Goal: Transaction & Acquisition: Book appointment/travel/reservation

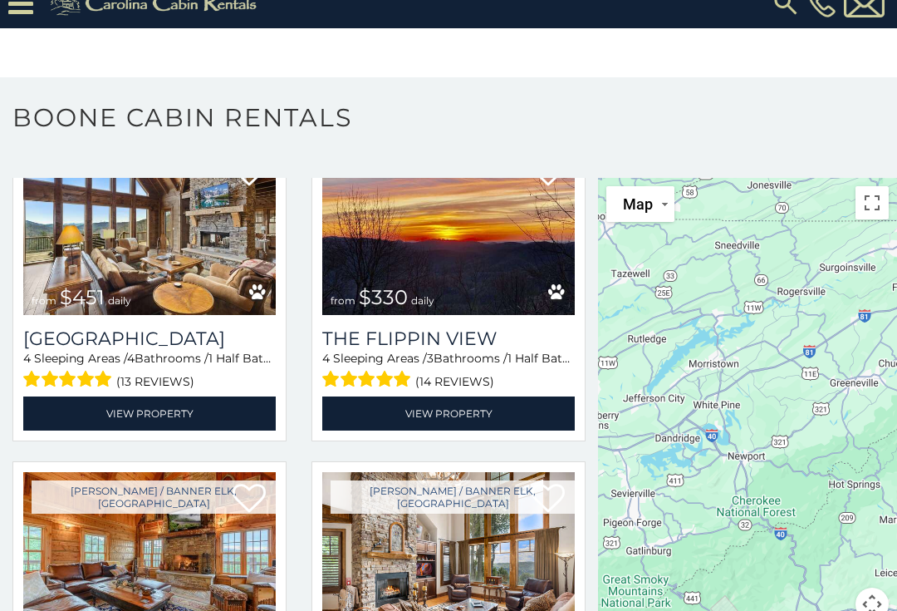
scroll to position [1750, 0]
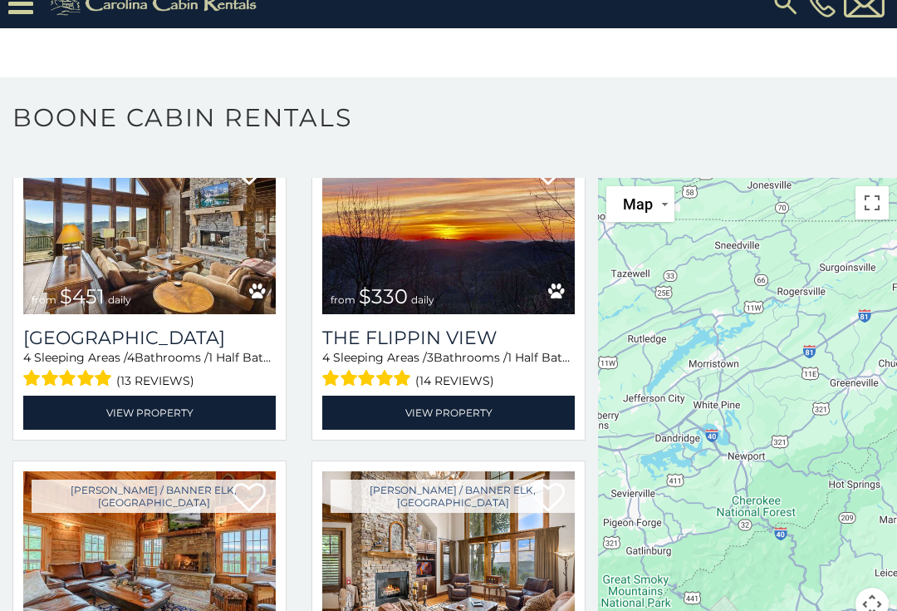
click at [79, 275] on img at bounding box center [149, 230] width 253 height 170
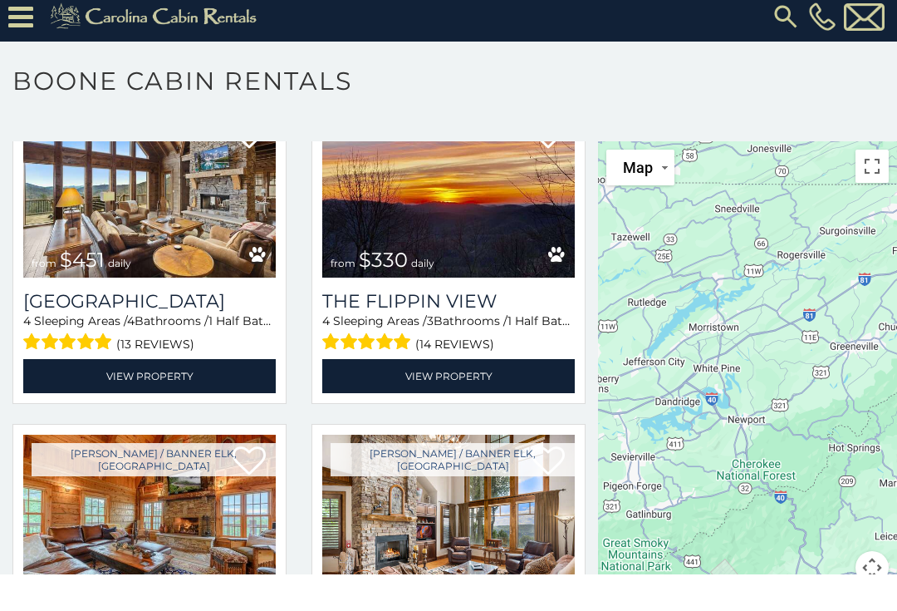
scroll to position [52, 0]
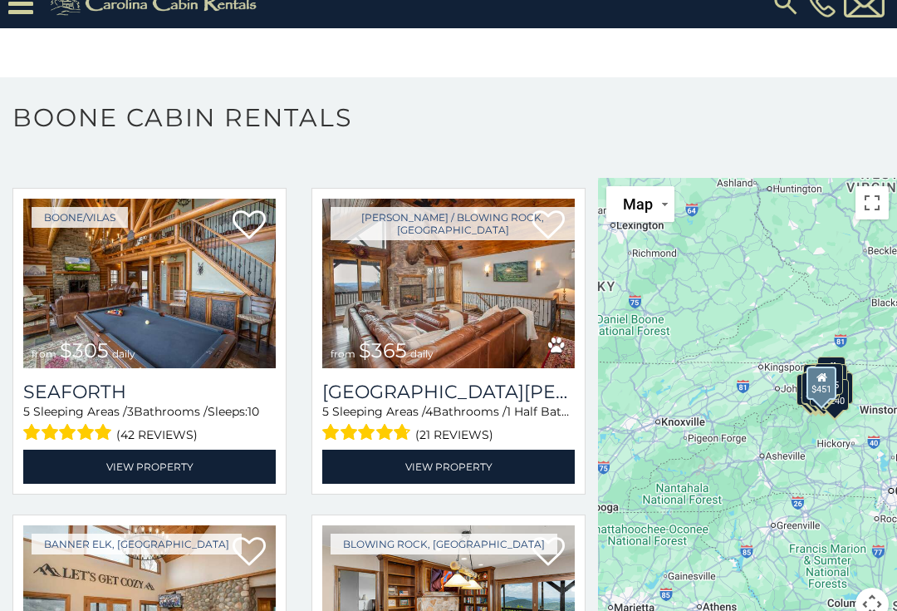
scroll to position [4961, 0]
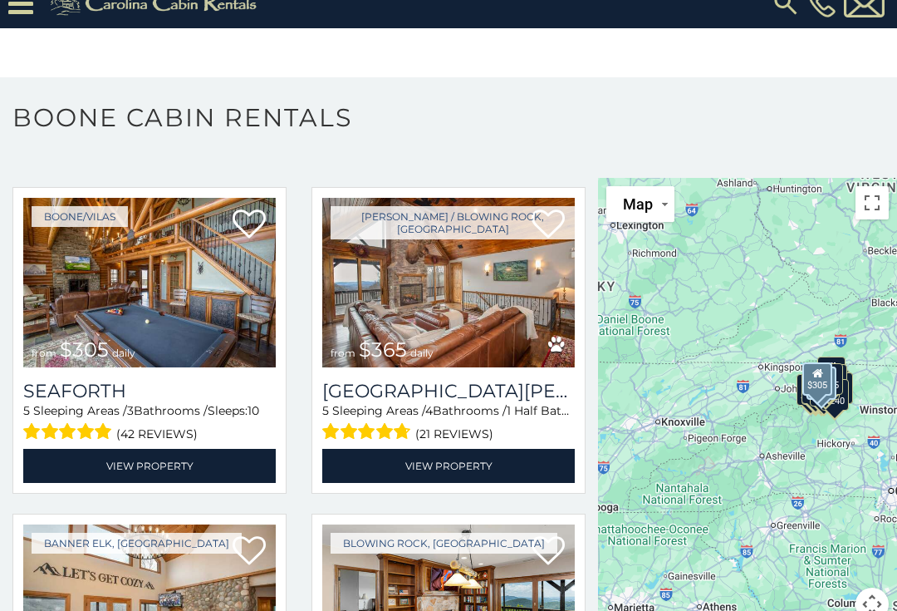
click at [176, 289] on img at bounding box center [149, 283] width 253 height 170
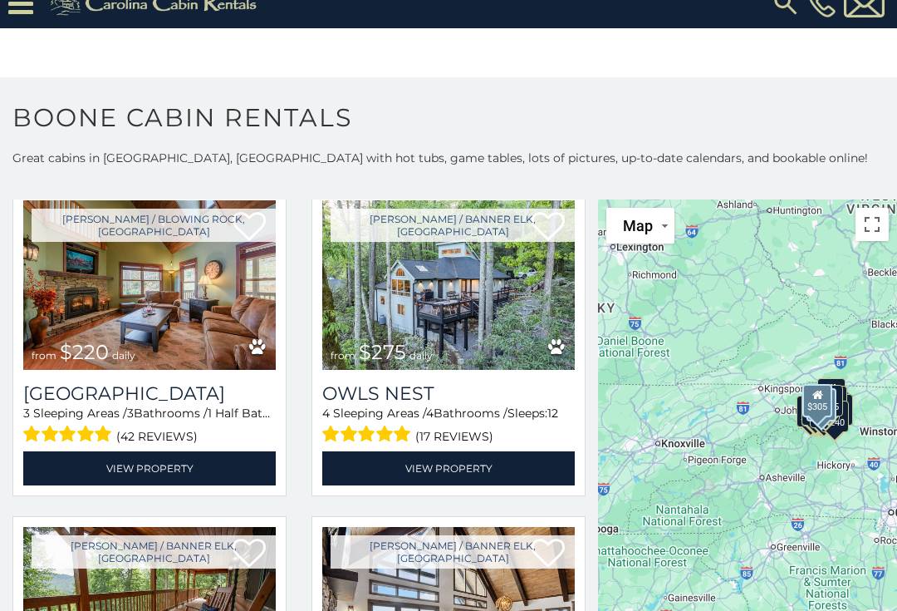
scroll to position [7264, 0]
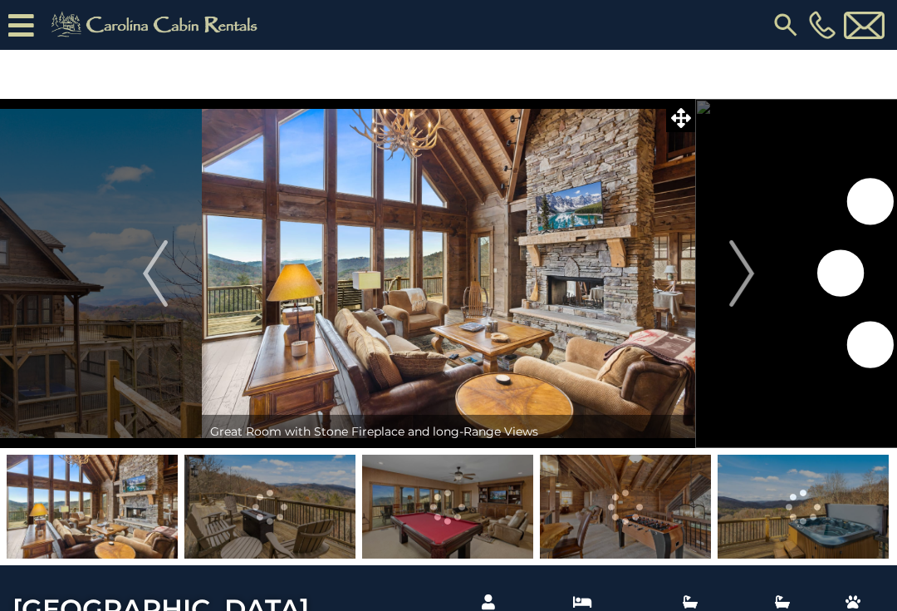
click at [740, 271] on img "Next" at bounding box center [742, 273] width 25 height 66
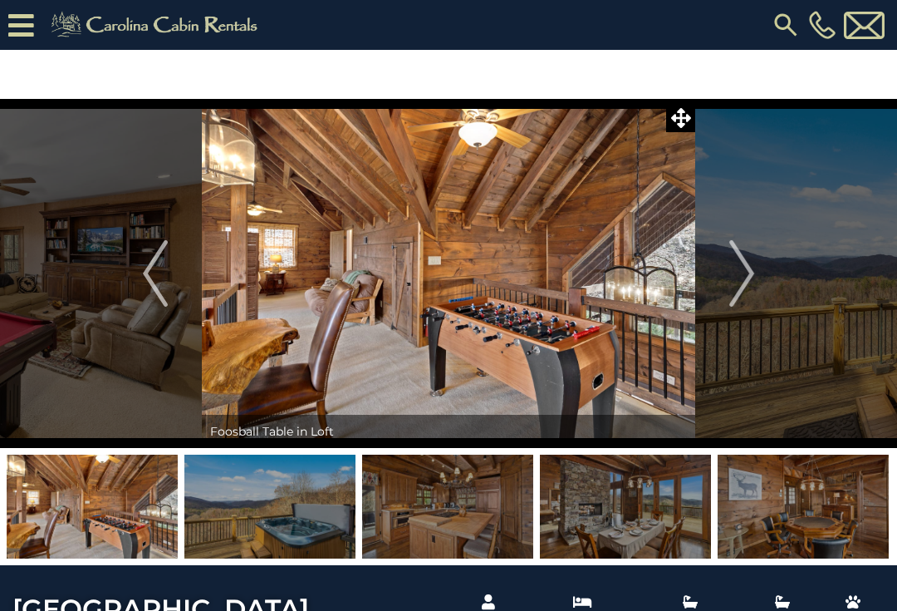
click at [735, 264] on img "Next" at bounding box center [742, 273] width 25 height 66
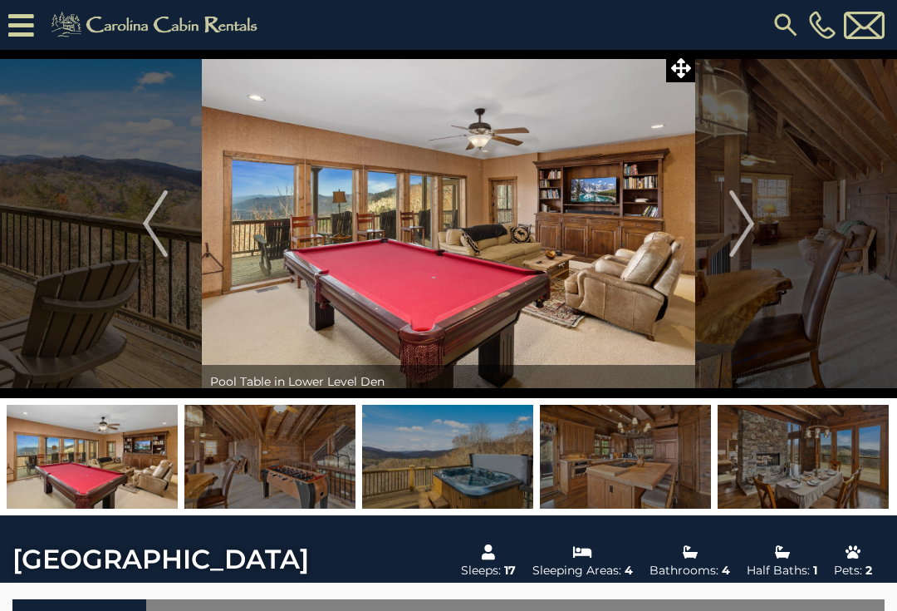
scroll to position [89, 0]
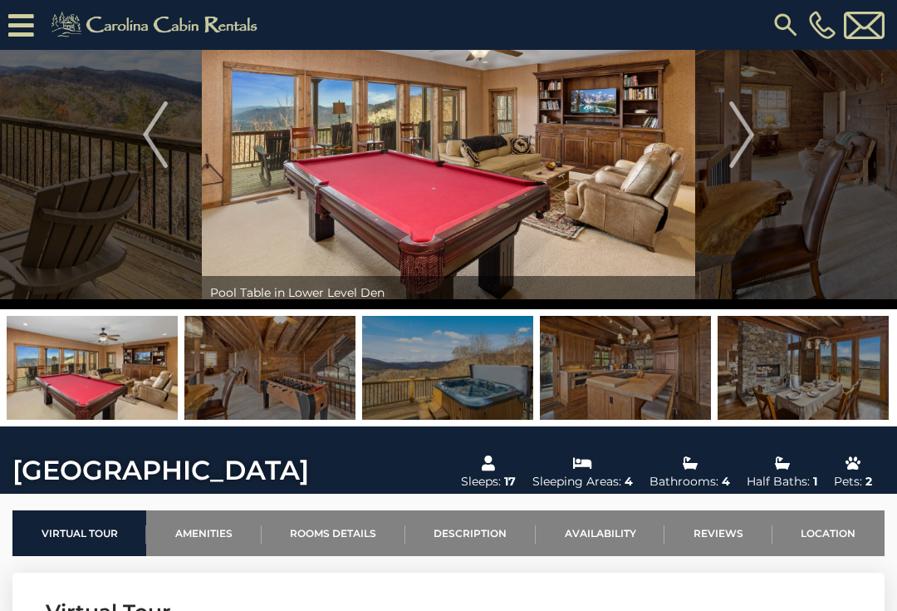
click at [265, 366] on img at bounding box center [269, 368] width 171 height 104
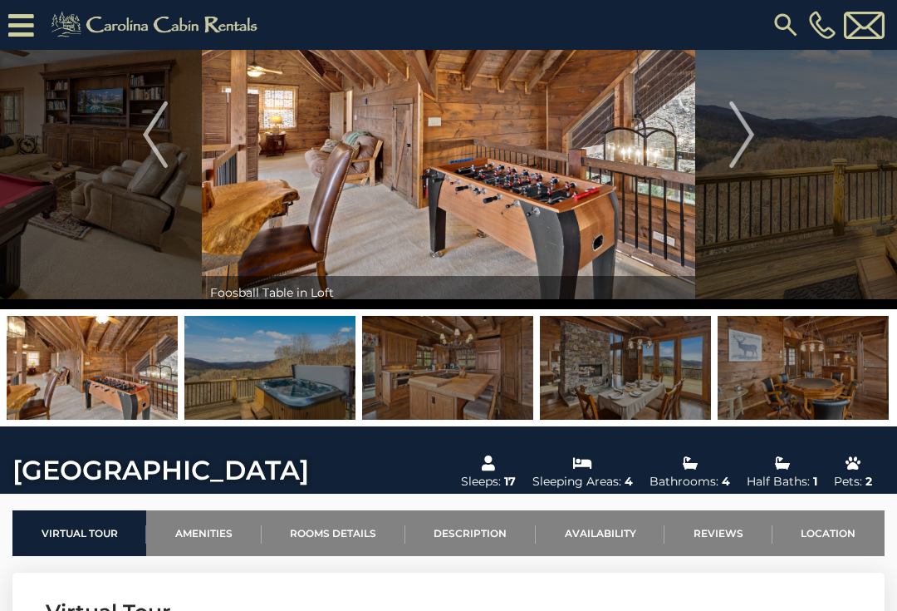
click at [297, 376] on img at bounding box center [269, 368] width 171 height 104
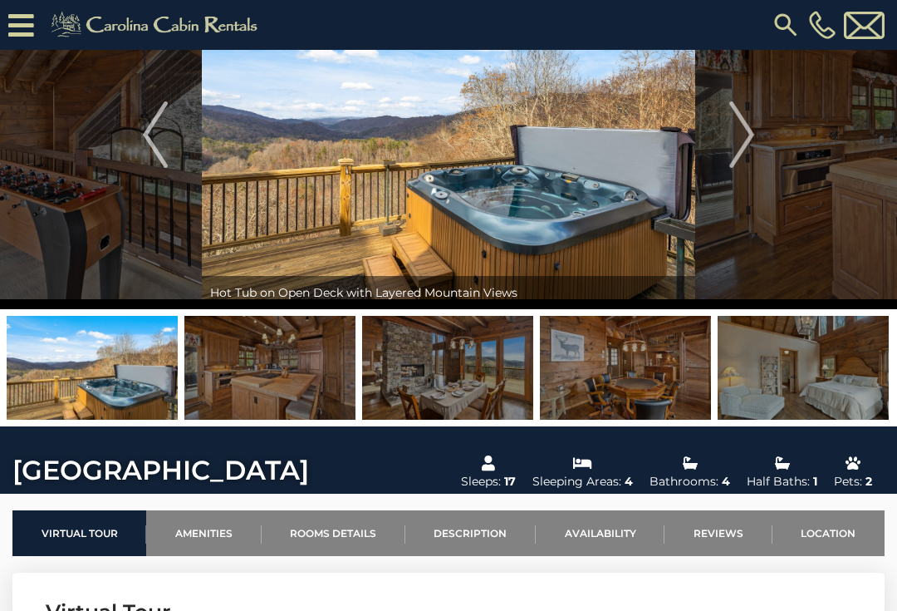
click at [445, 381] on img at bounding box center [447, 368] width 171 height 104
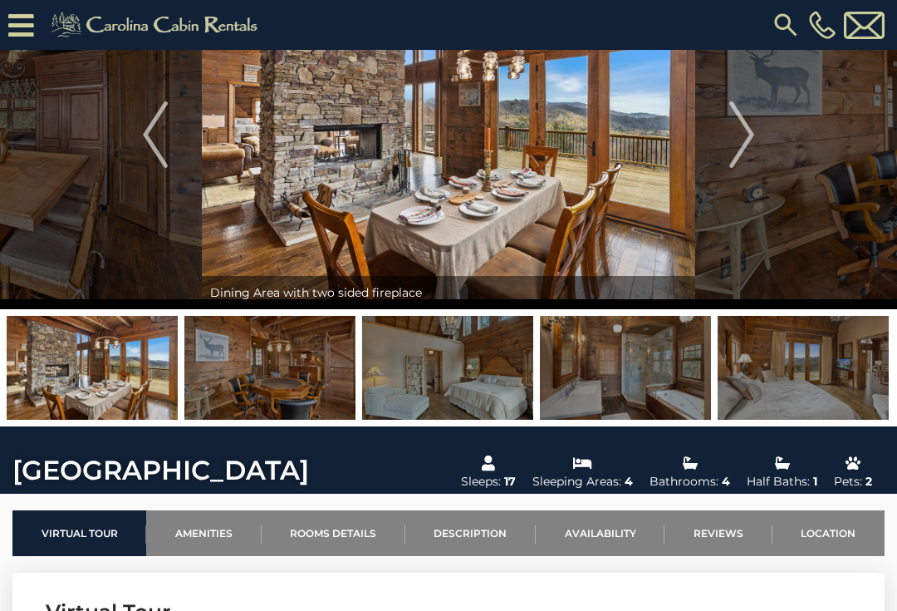
click at [477, 386] on img at bounding box center [447, 368] width 171 height 104
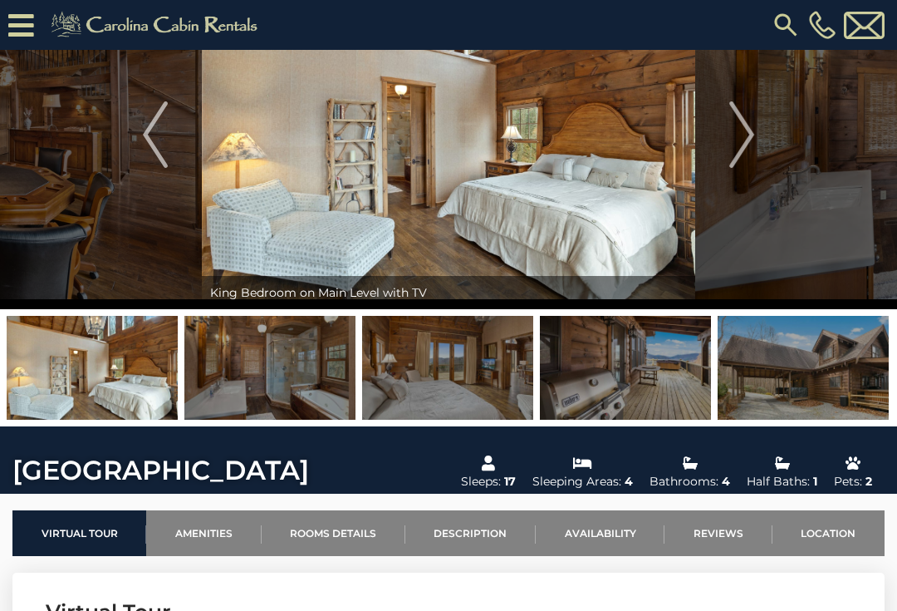
click at [611, 370] on img at bounding box center [625, 368] width 171 height 104
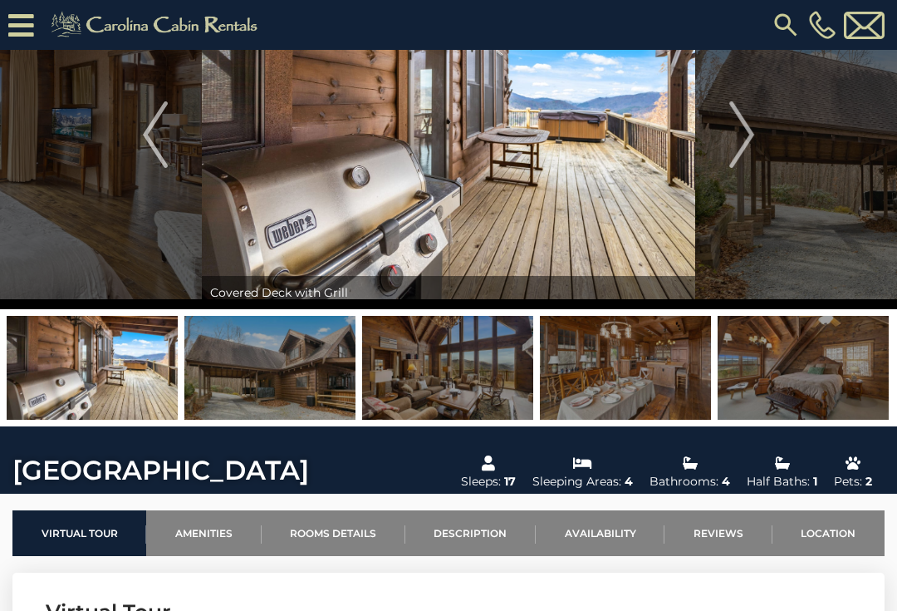
click at [297, 381] on img at bounding box center [269, 368] width 171 height 104
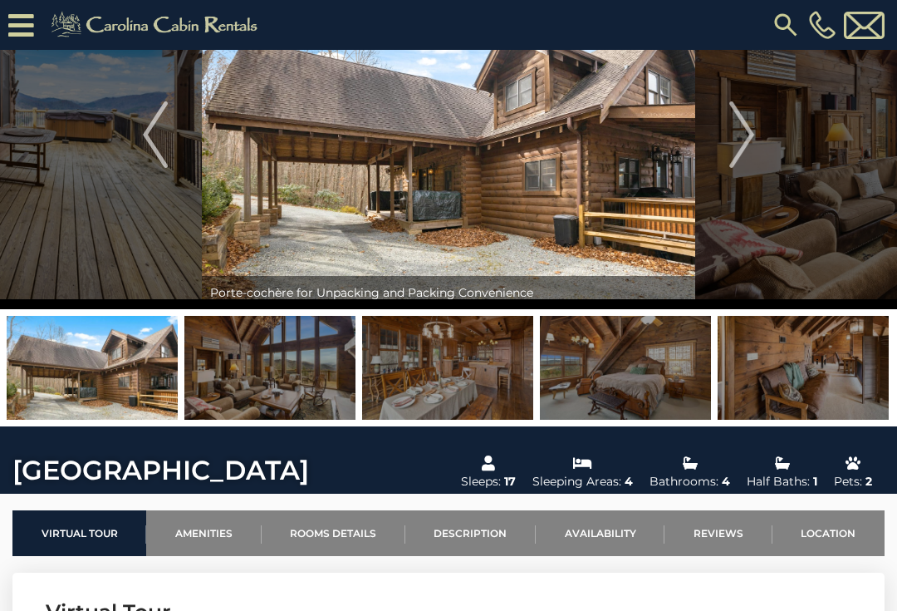
click at [291, 376] on img at bounding box center [269, 368] width 171 height 104
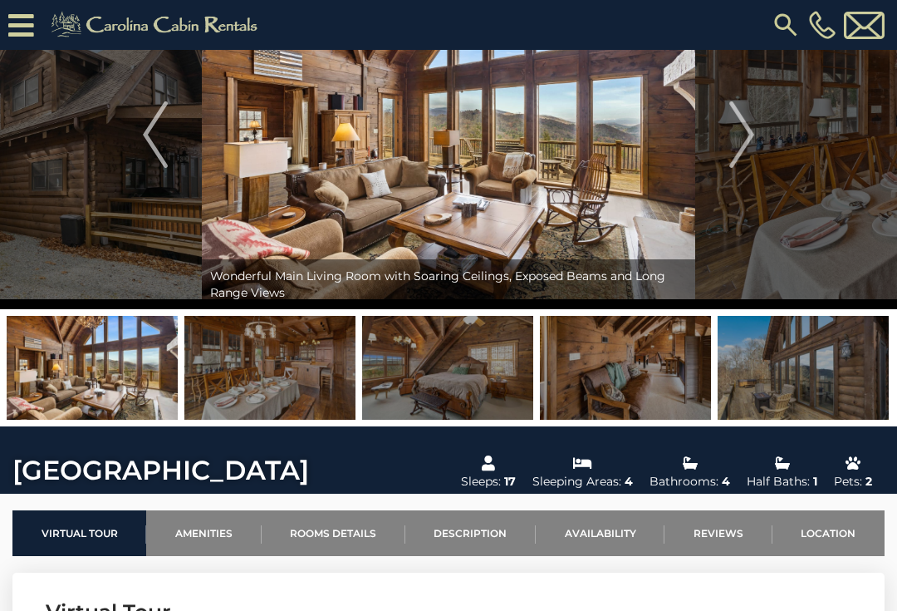
click at [248, 371] on img at bounding box center [269, 368] width 171 height 104
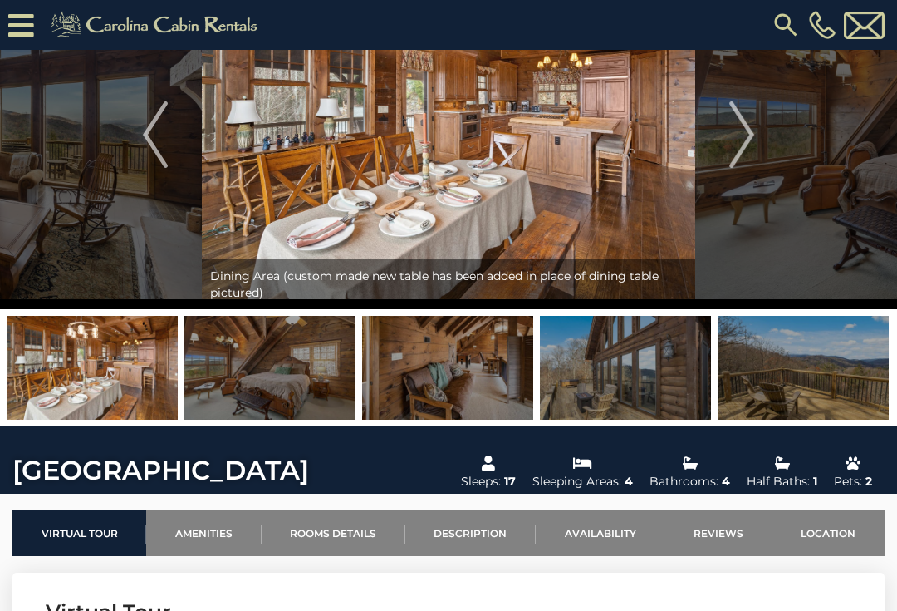
click at [743, 141] on img "Next" at bounding box center [742, 134] width 25 height 66
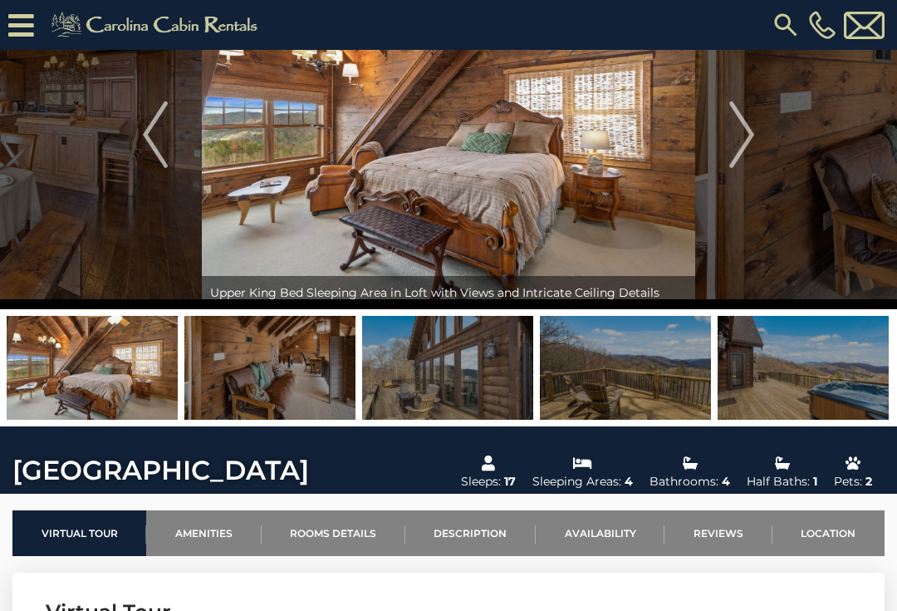
click at [735, 121] on img "Next" at bounding box center [742, 134] width 25 height 66
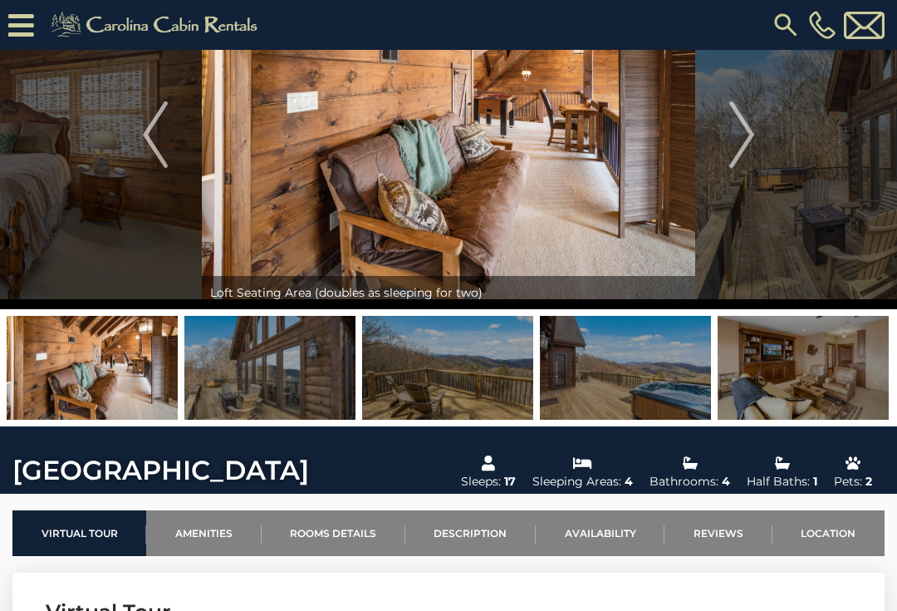
click at [730, 110] on img "Next" at bounding box center [742, 134] width 25 height 66
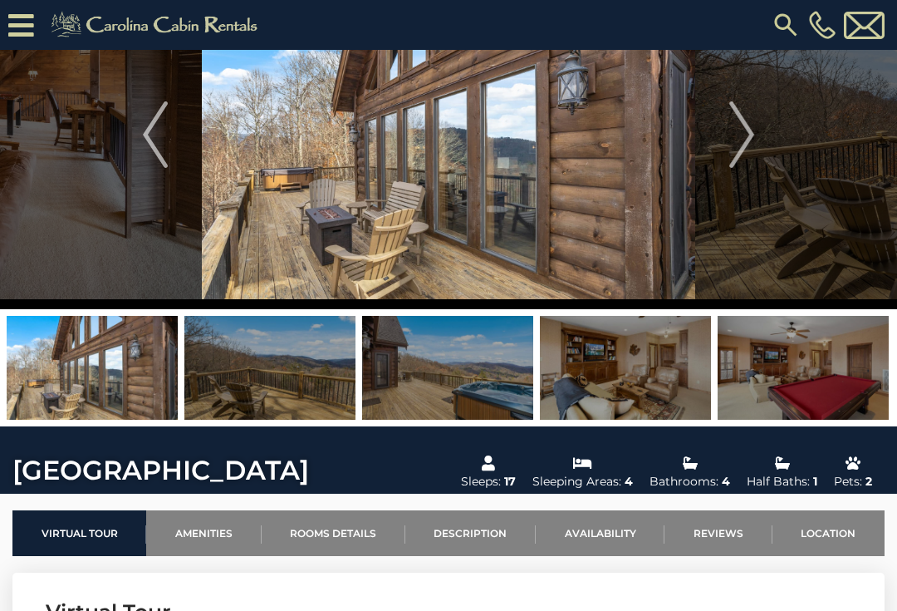
click at [739, 121] on img "Next" at bounding box center [742, 134] width 25 height 66
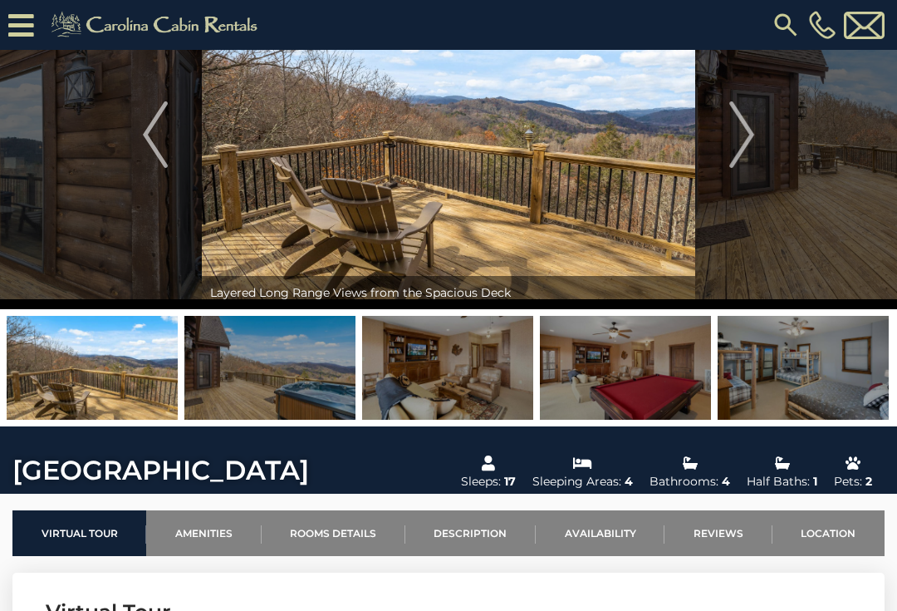
click at [739, 120] on img "Next" at bounding box center [742, 134] width 25 height 66
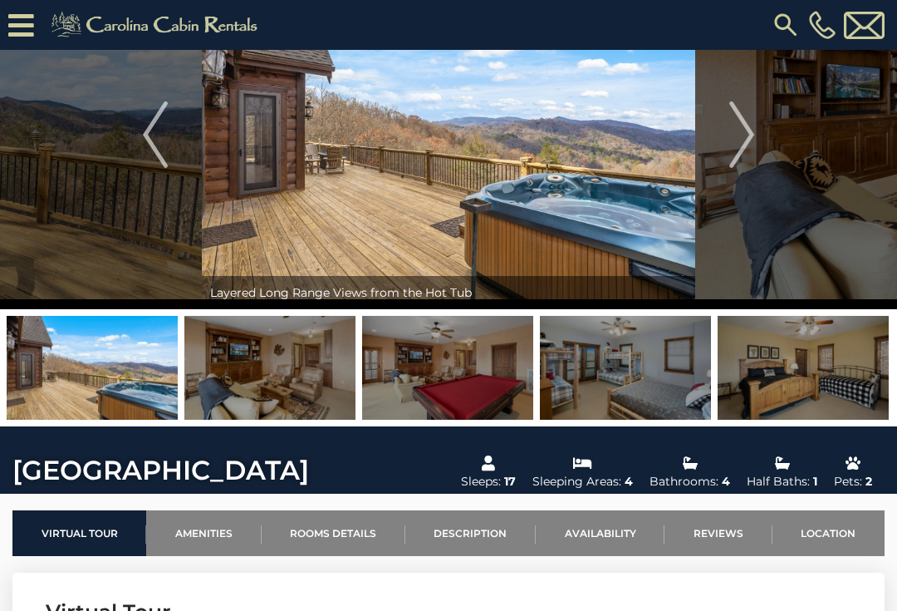
click at [729, 126] on button "Next" at bounding box center [742, 134] width 93 height 349
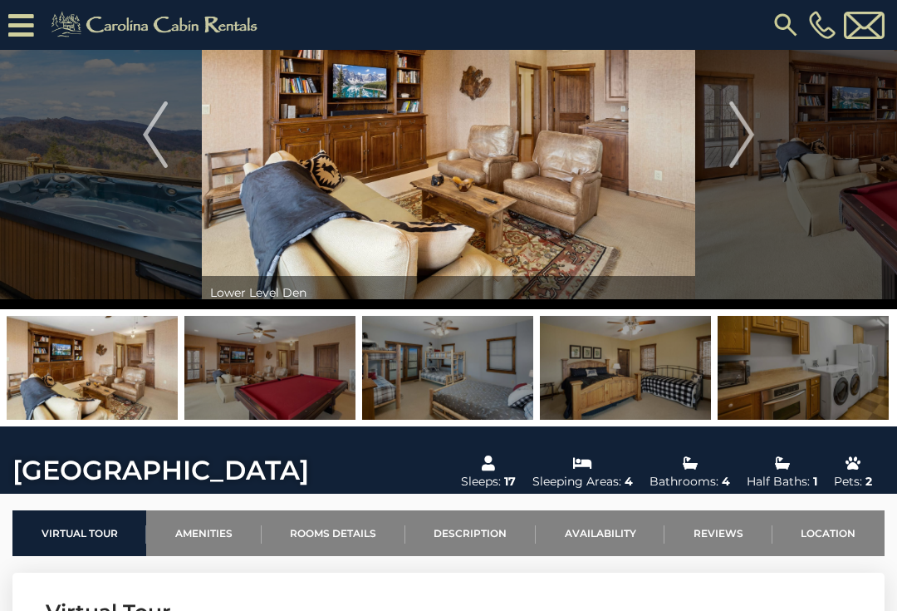
click at [731, 125] on img "Next" at bounding box center [742, 134] width 25 height 66
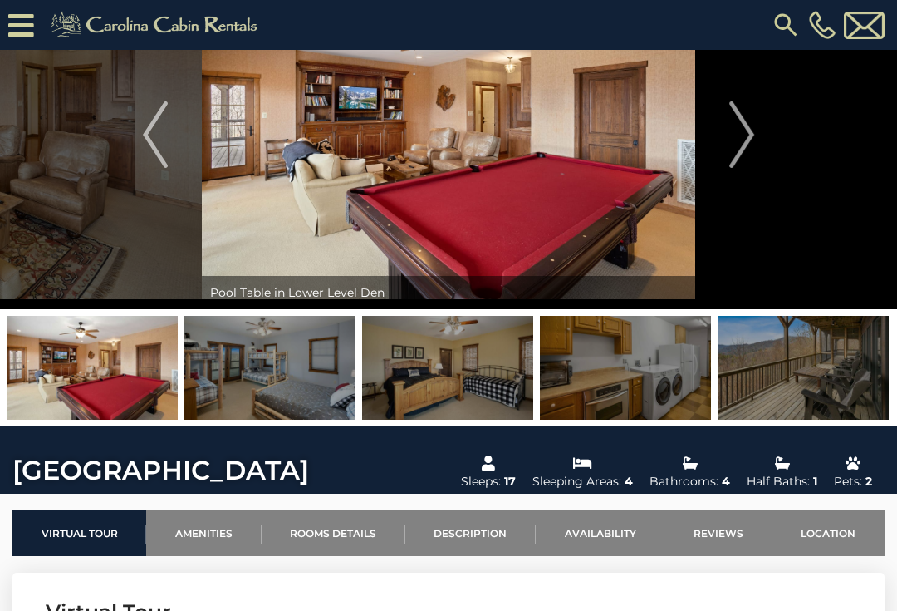
click at [725, 117] on button "Next" at bounding box center [742, 134] width 93 height 349
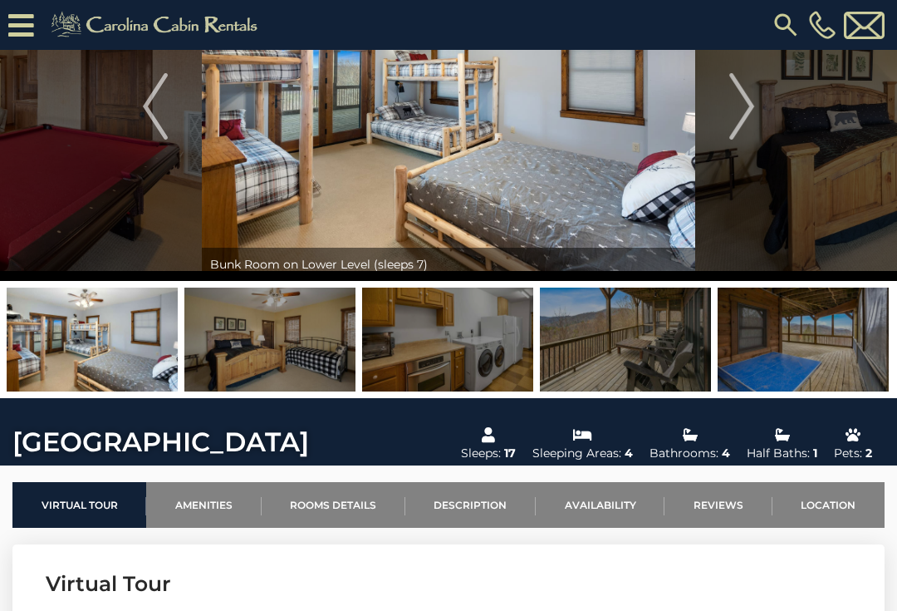
scroll to position [119, 0]
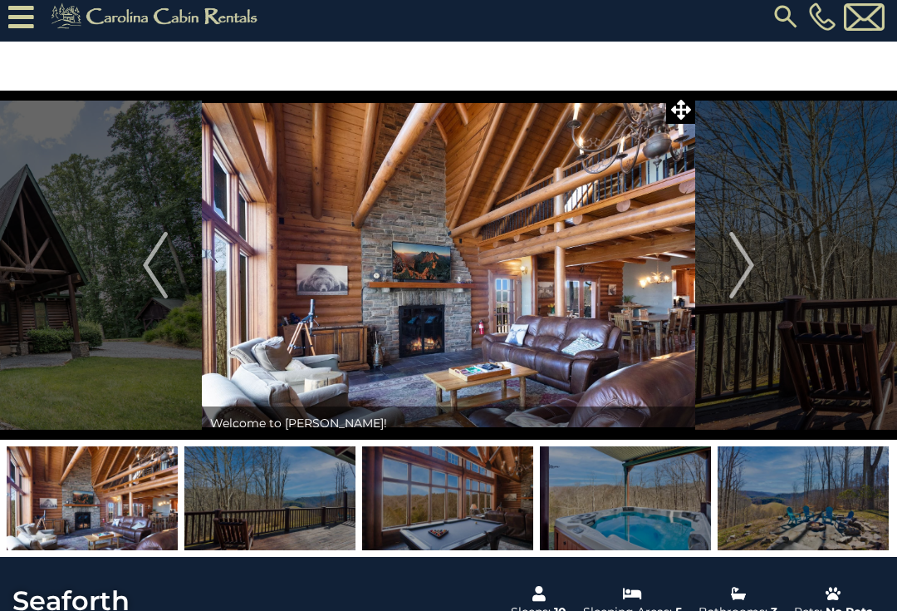
scroll to position [7, 0]
click at [547, 309] on img at bounding box center [449, 265] width 494 height 349
click at [746, 257] on img "Next" at bounding box center [742, 265] width 25 height 66
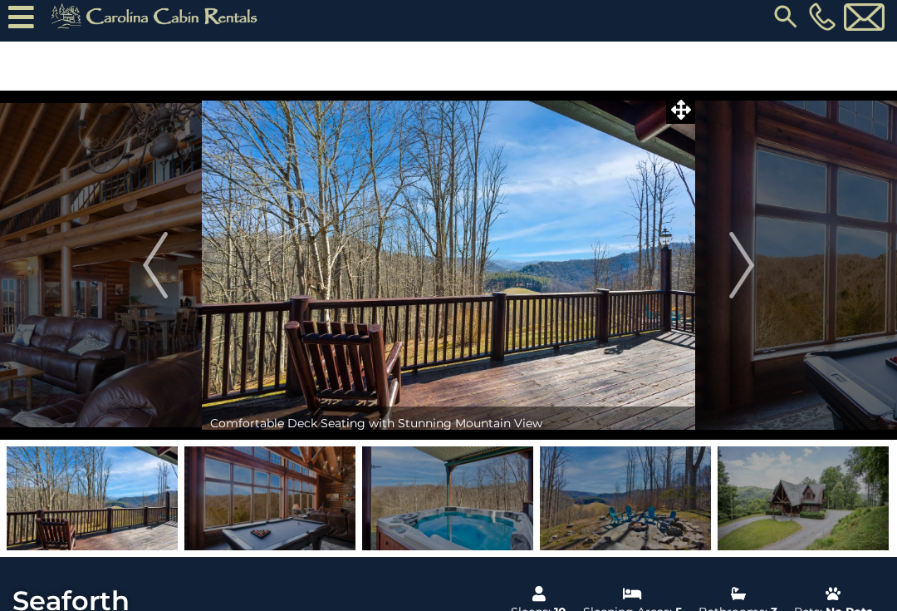
click at [720, 261] on button "Next" at bounding box center [742, 265] width 93 height 349
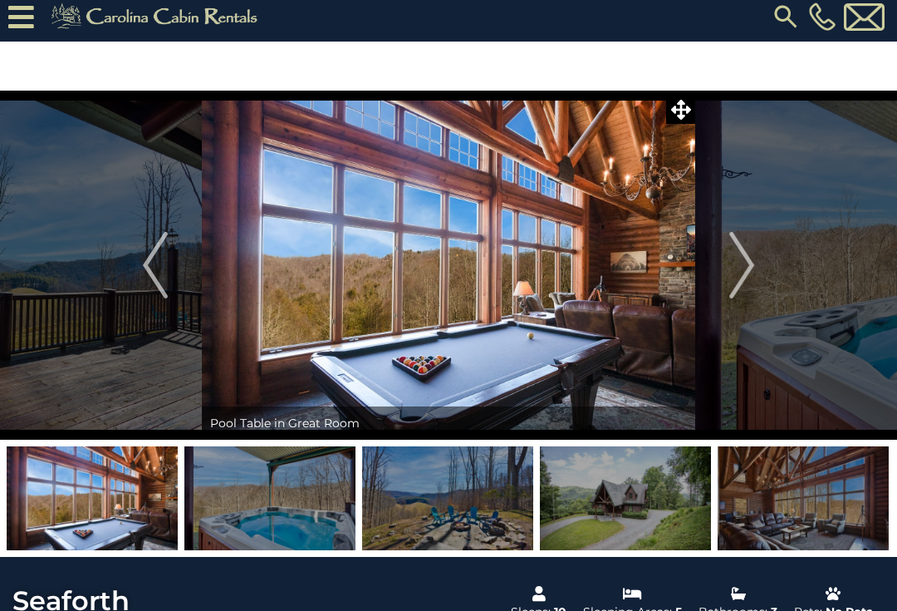
click at [740, 261] on img "Next" at bounding box center [742, 265] width 25 height 66
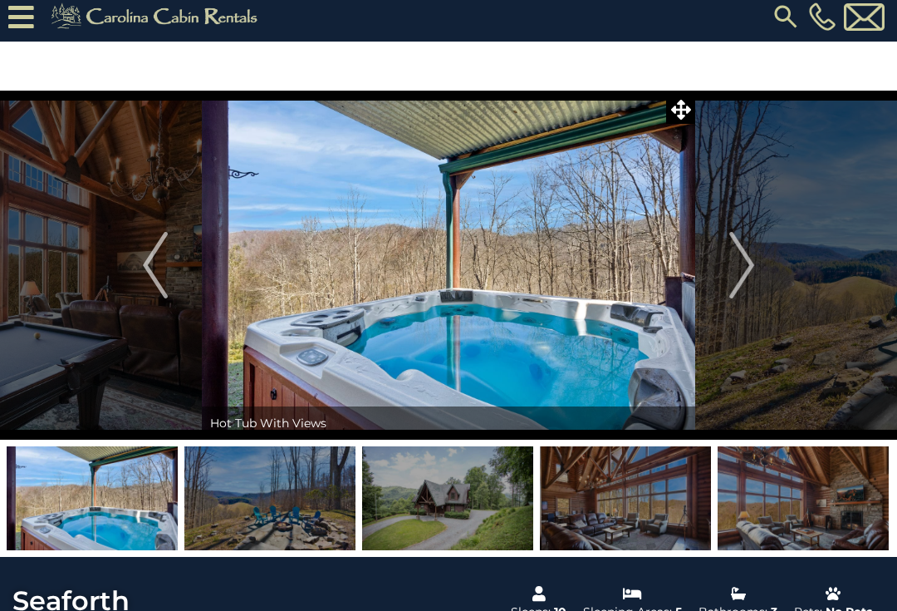
click at [728, 253] on button "Next" at bounding box center [742, 265] width 93 height 349
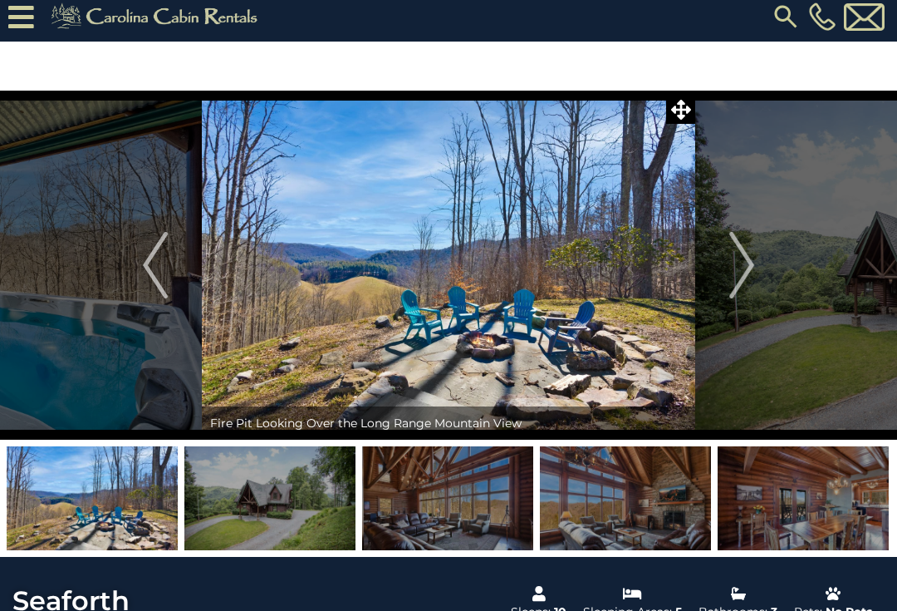
click at [732, 259] on img "Next" at bounding box center [742, 265] width 25 height 66
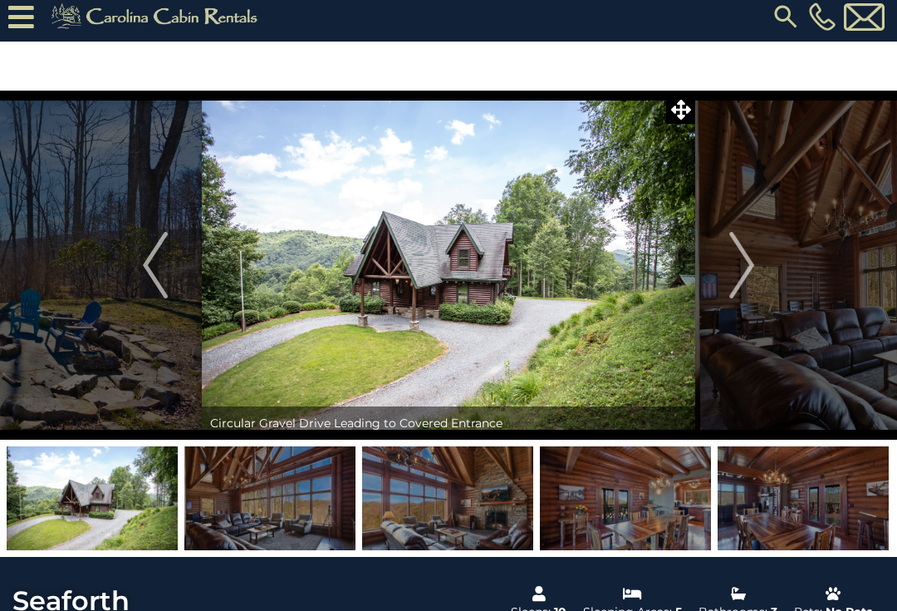
click at [733, 260] on img "Next" at bounding box center [742, 265] width 25 height 66
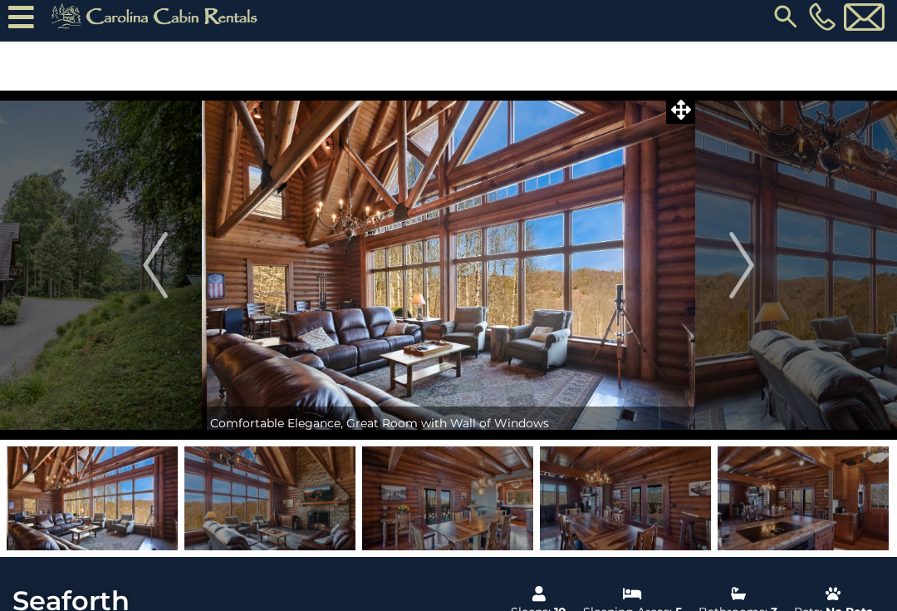
click at [737, 251] on img "Next" at bounding box center [742, 265] width 25 height 66
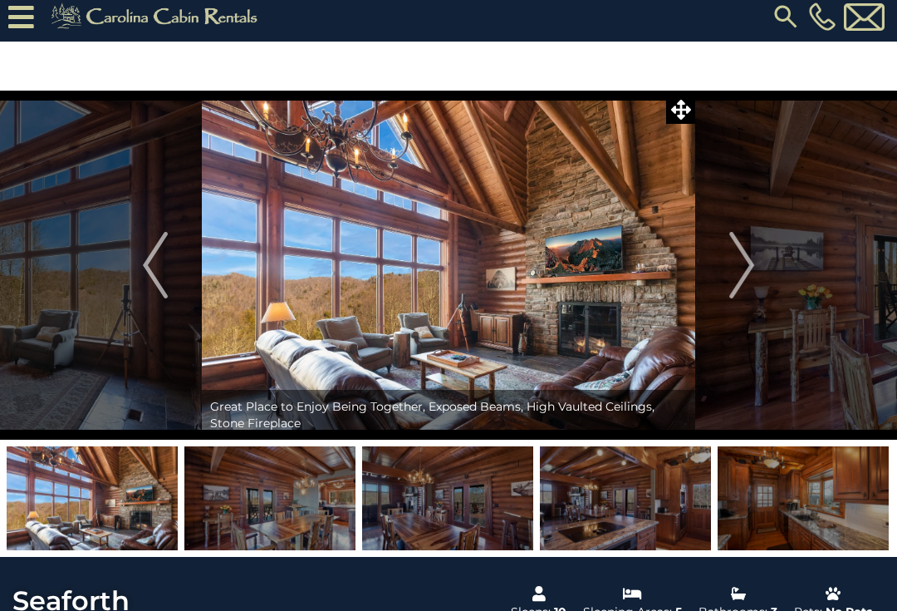
click at [725, 260] on button "Next" at bounding box center [742, 265] width 93 height 349
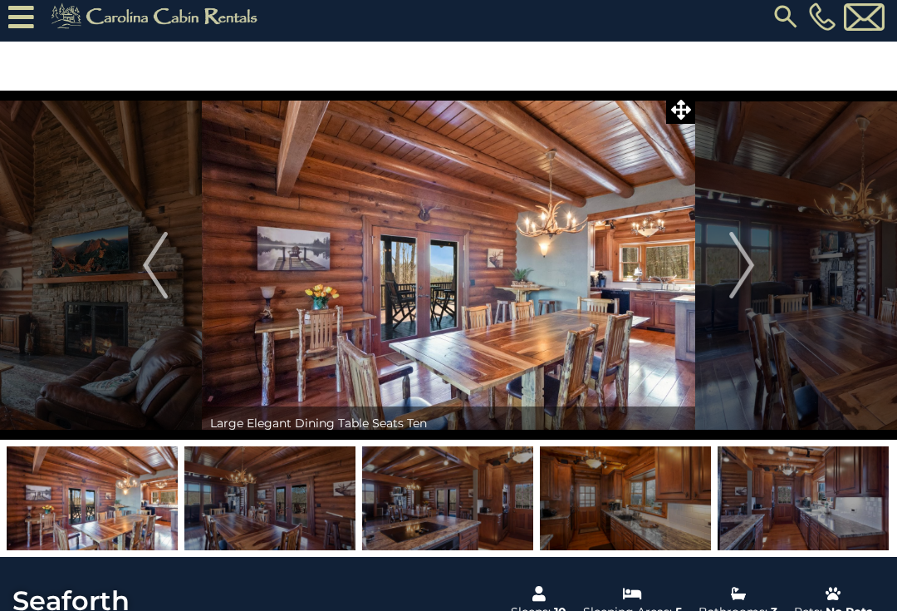
click at [720, 248] on button "Next" at bounding box center [742, 265] width 93 height 349
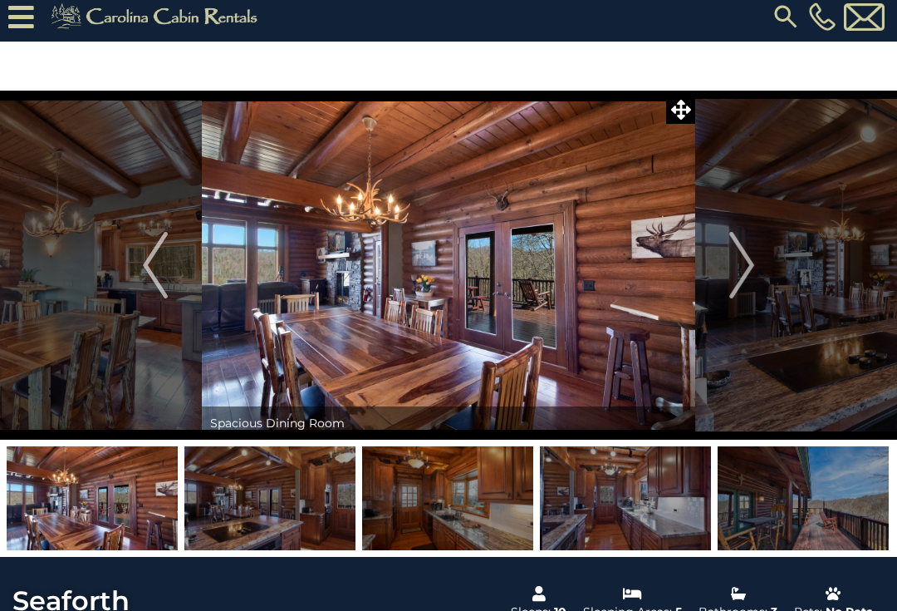
click at [724, 234] on button "Next" at bounding box center [742, 265] width 93 height 349
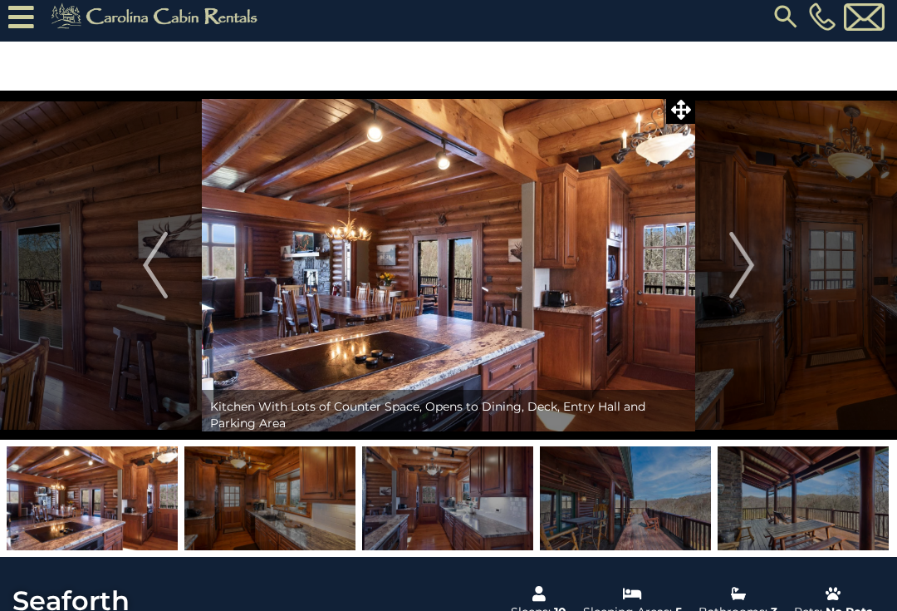
click at [735, 220] on button "Next" at bounding box center [742, 265] width 93 height 349
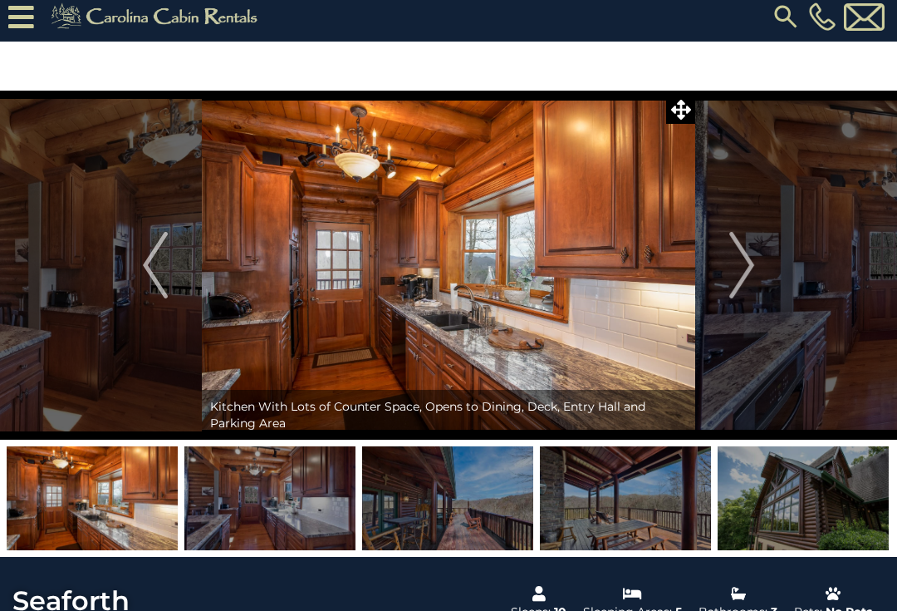
click at [733, 238] on img "Next" at bounding box center [742, 265] width 25 height 66
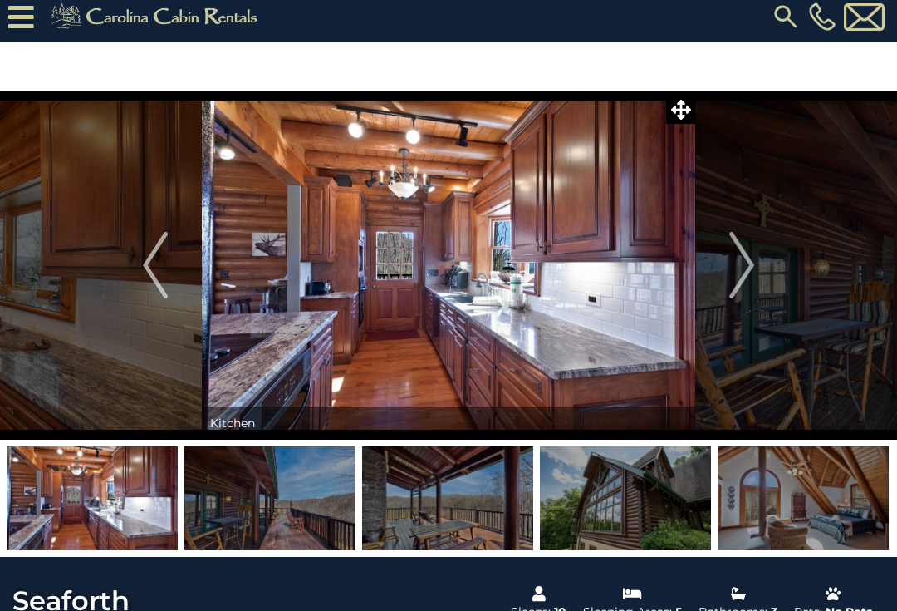
click at [735, 234] on img "Next" at bounding box center [742, 265] width 25 height 66
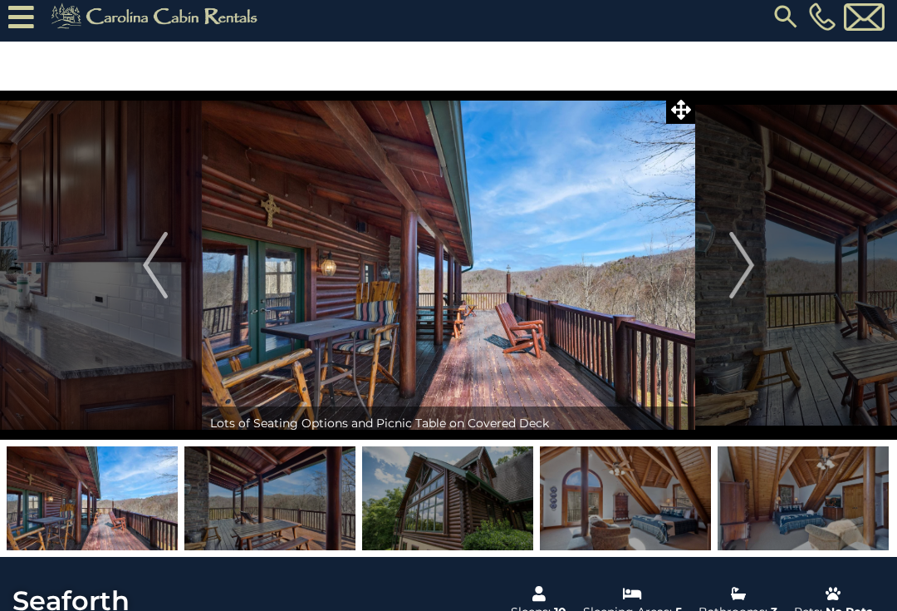
click at [744, 238] on img "Next" at bounding box center [742, 265] width 25 height 66
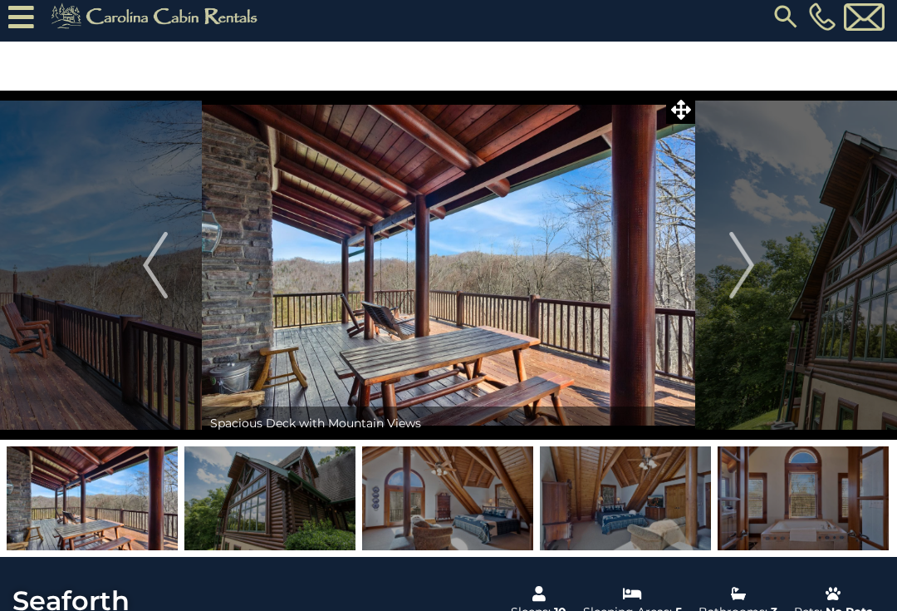
click at [744, 239] on img "Next" at bounding box center [742, 265] width 25 height 66
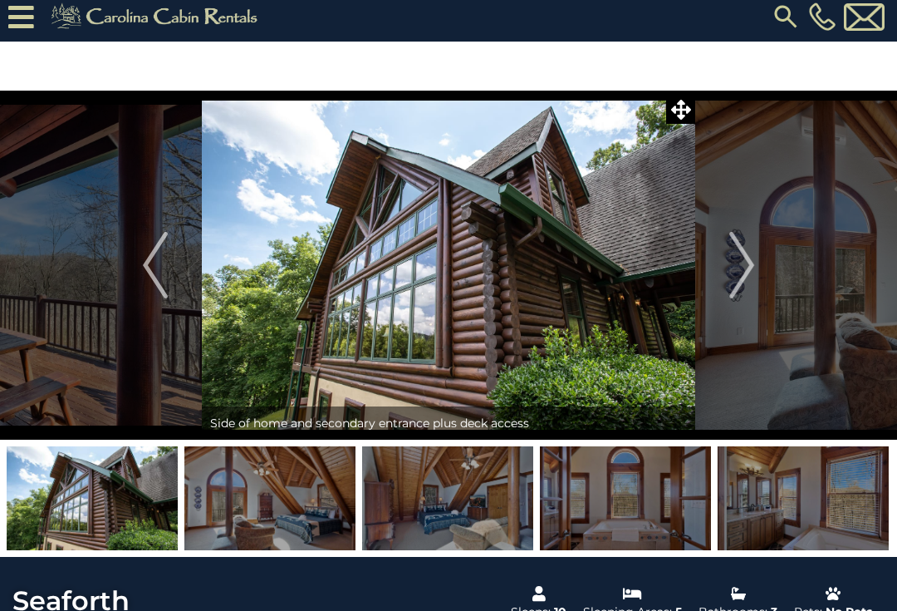
click at [141, 291] on button "Previous" at bounding box center [155, 265] width 93 height 349
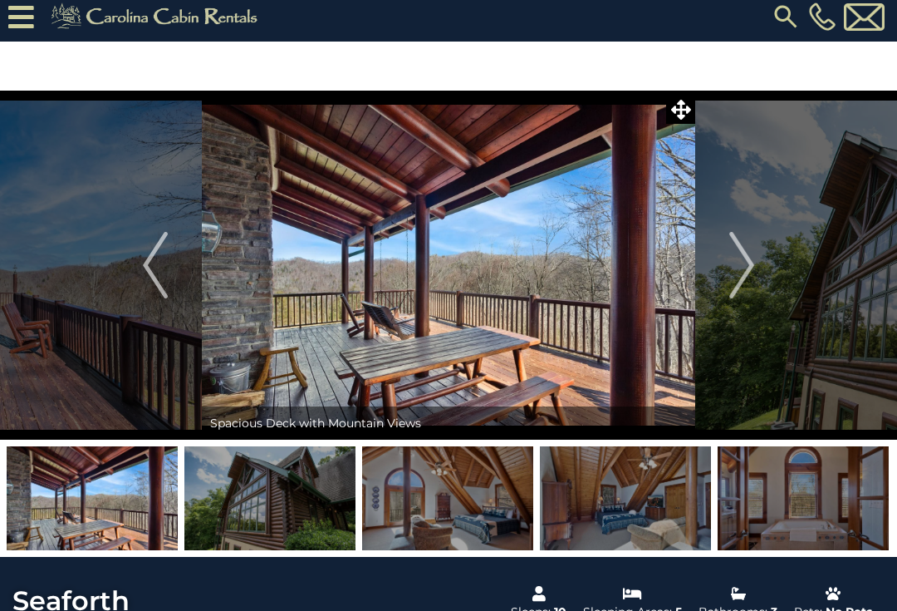
click at [161, 272] on img "Previous" at bounding box center [155, 265] width 25 height 66
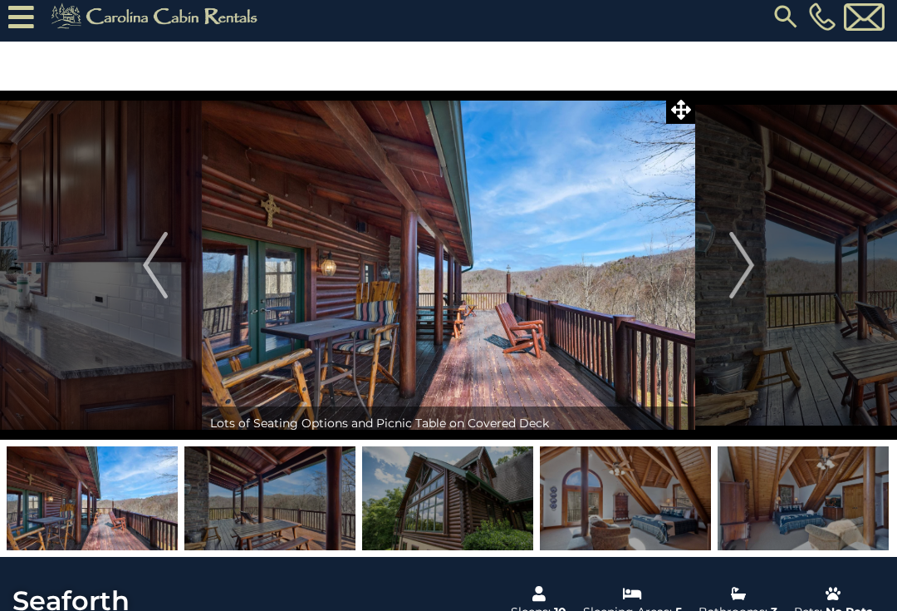
click at [140, 279] on button "Previous" at bounding box center [155, 265] width 93 height 349
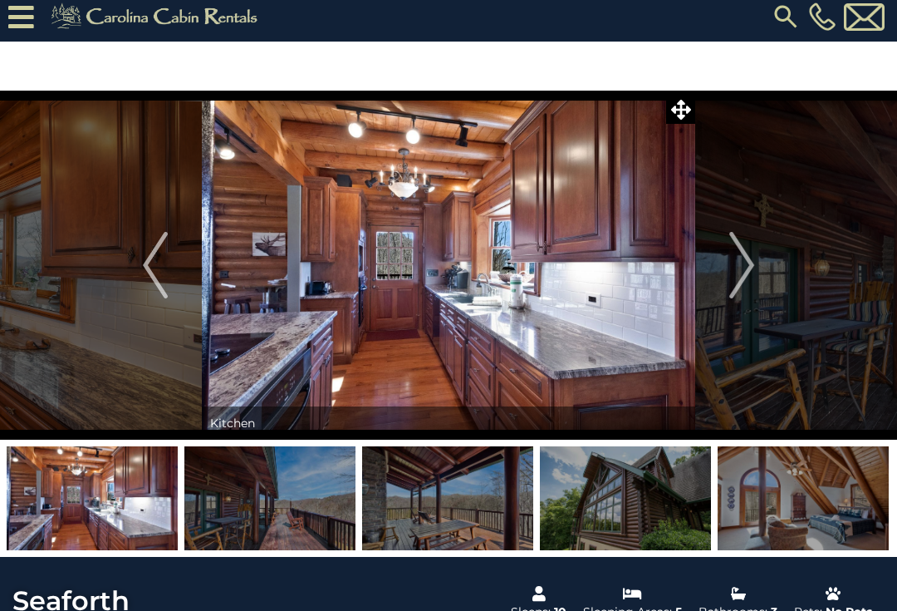
click at [680, 241] on img at bounding box center [449, 265] width 494 height 349
click at [716, 252] on button "Next" at bounding box center [742, 265] width 93 height 349
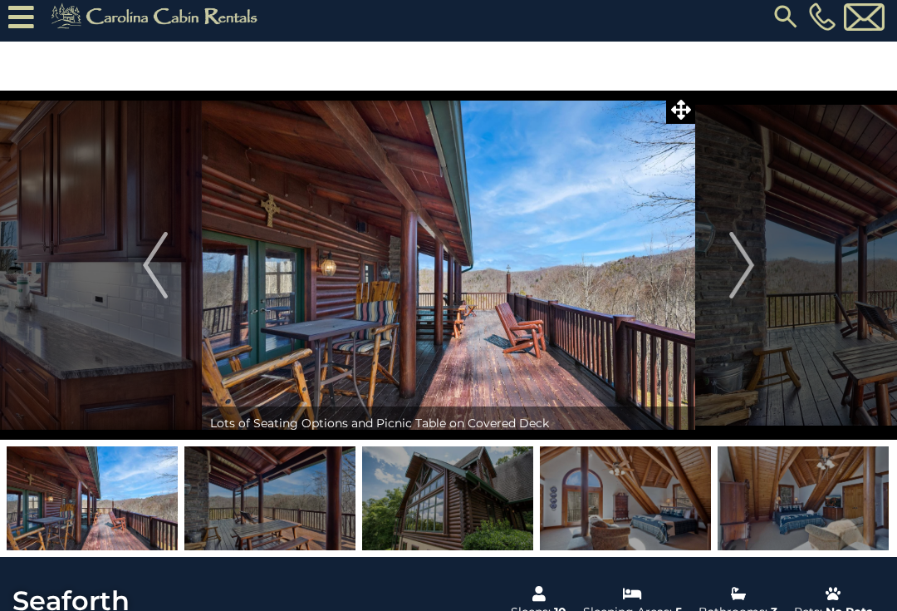
click at [721, 270] on button "Next" at bounding box center [742, 265] width 93 height 349
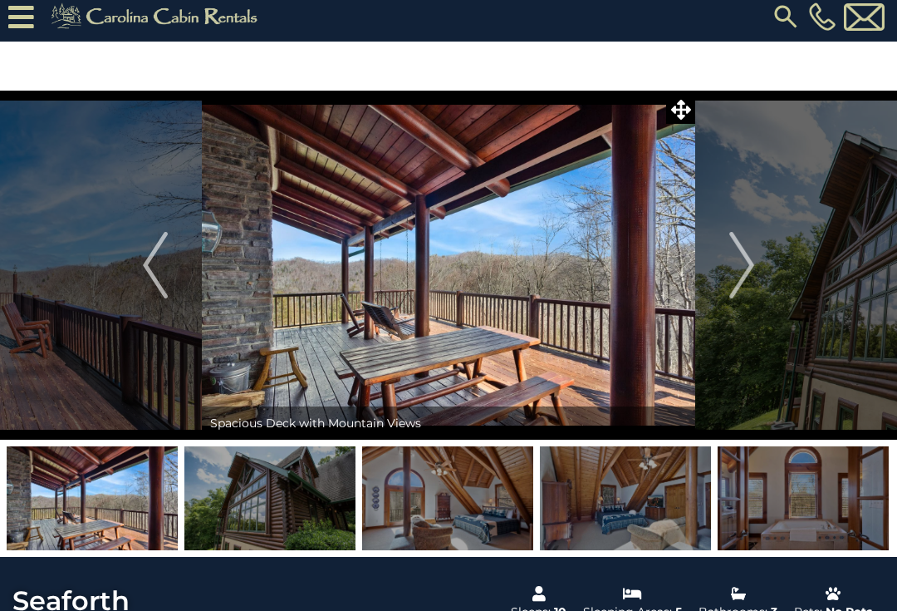
click at [747, 258] on img "Next" at bounding box center [742, 265] width 25 height 66
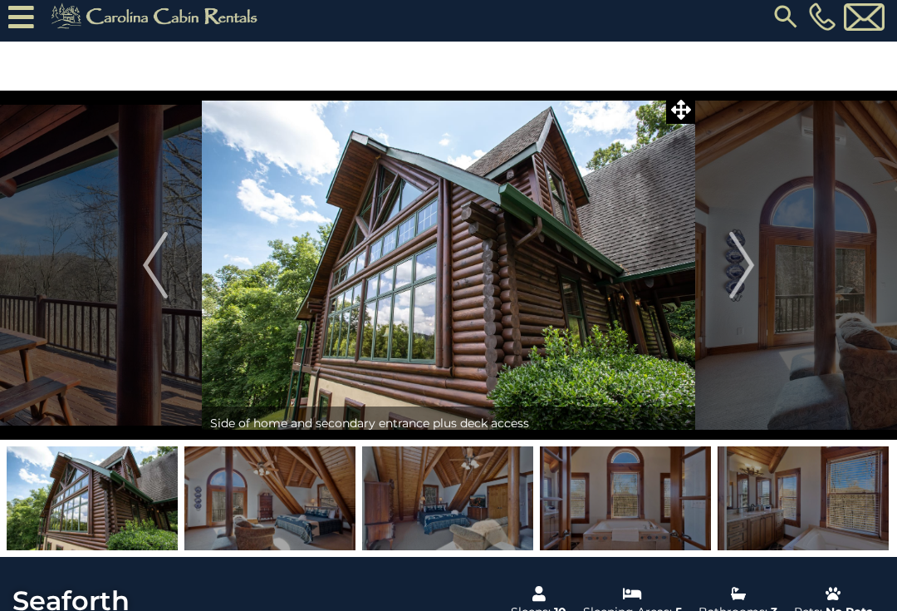
click at [750, 246] on img "Next" at bounding box center [742, 265] width 25 height 66
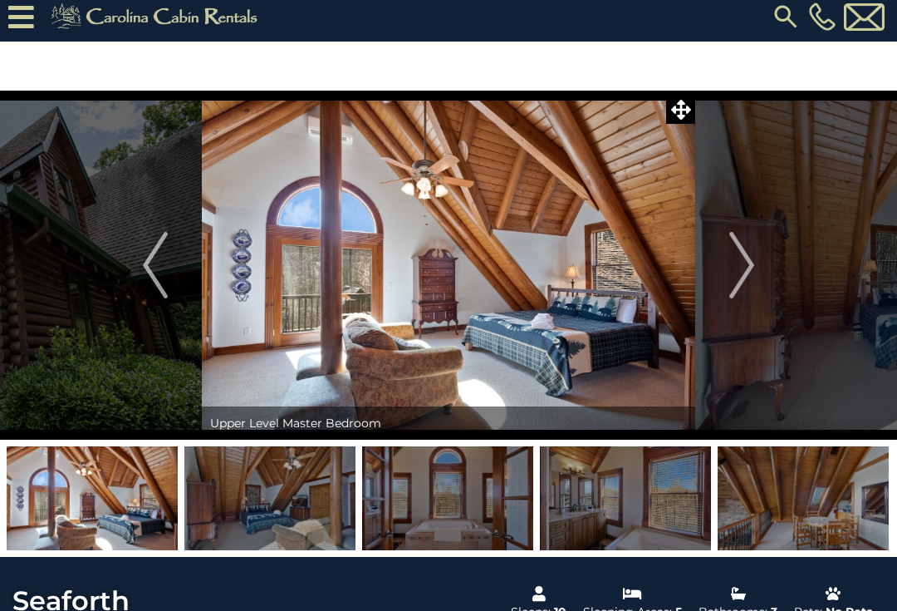
click at [736, 246] on img "Next" at bounding box center [742, 265] width 25 height 66
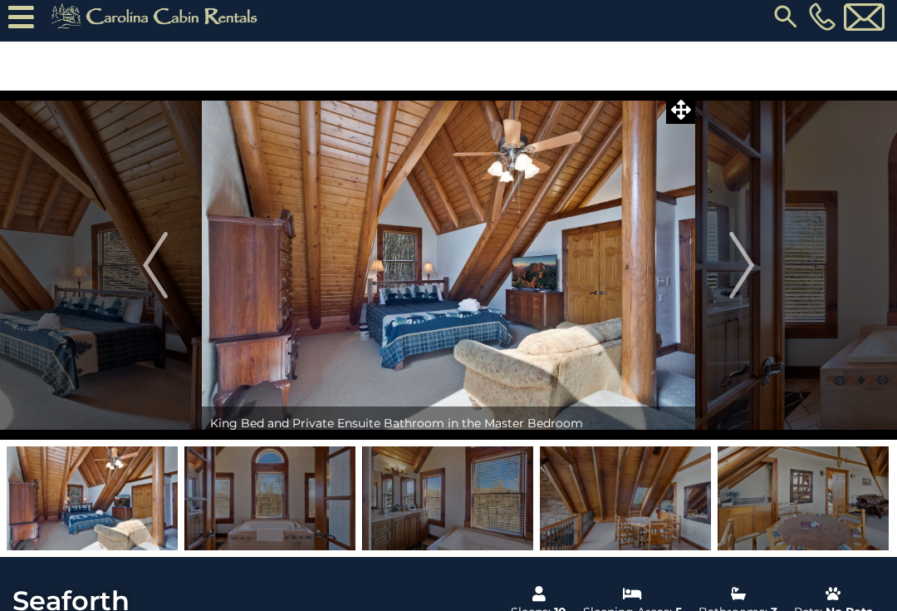
click at [736, 240] on img "Next" at bounding box center [742, 265] width 25 height 66
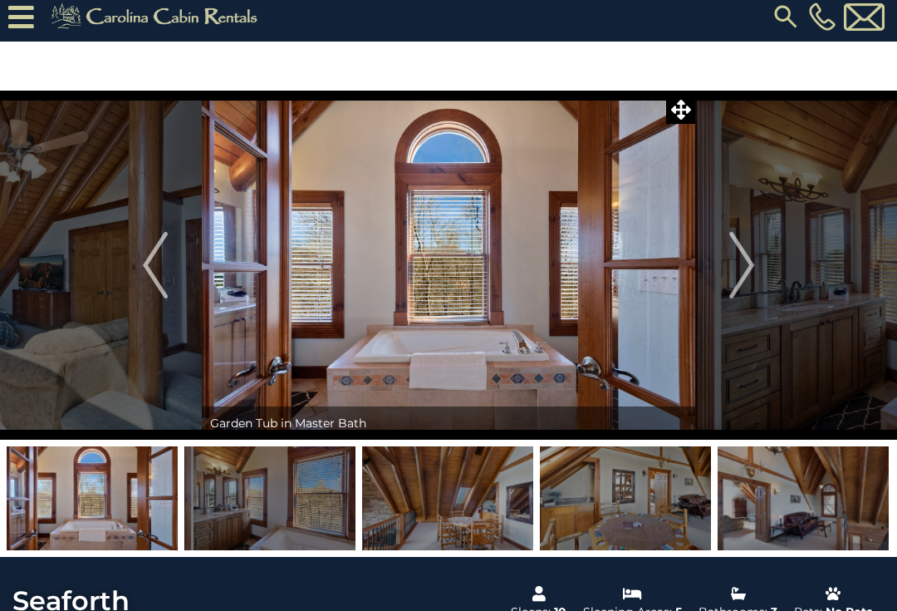
click at [743, 244] on img "Next" at bounding box center [742, 265] width 25 height 66
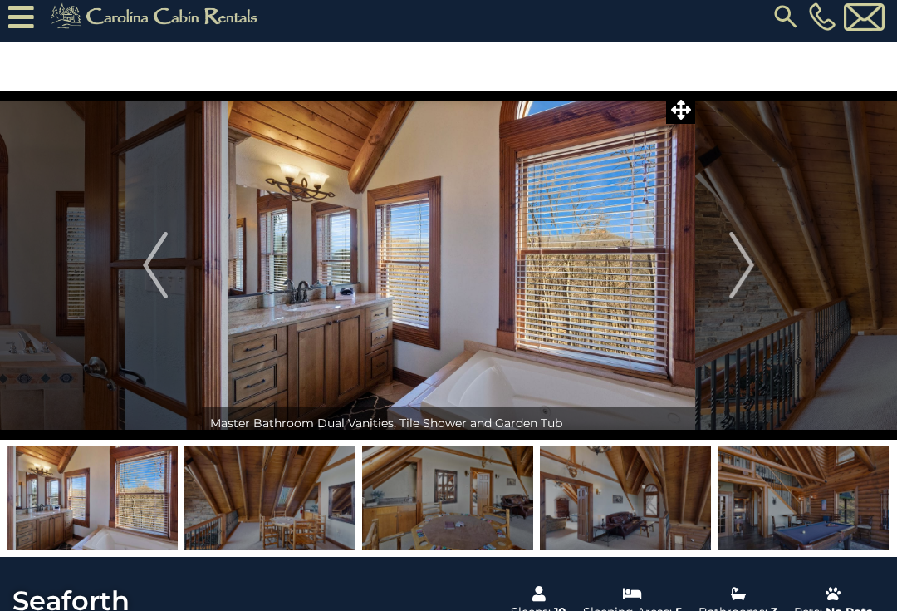
click at [729, 225] on button "Next" at bounding box center [742, 265] width 93 height 349
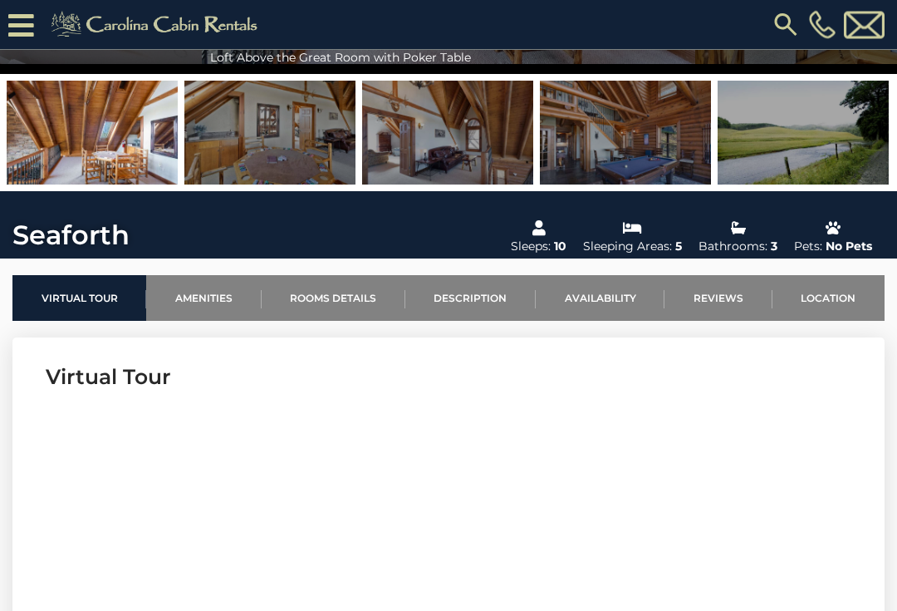
scroll to position [318, 0]
